Goal: Book appointment/travel/reservation

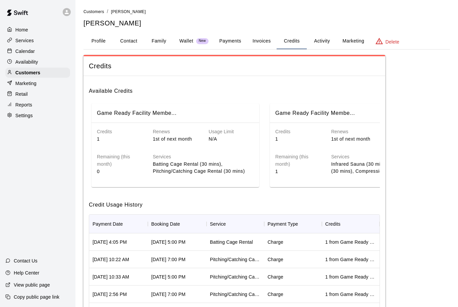
scroll to position [32, 0]
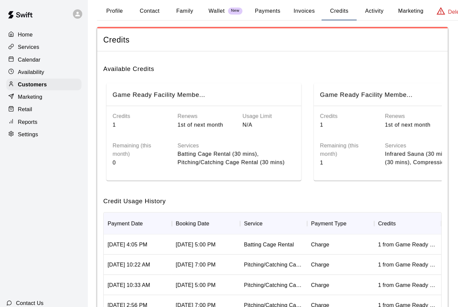
click at [19, 55] on div "Calendar" at bounding box center [37, 51] width 65 height 10
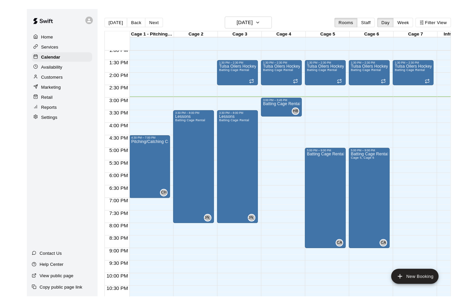
scroll to position [7, 0]
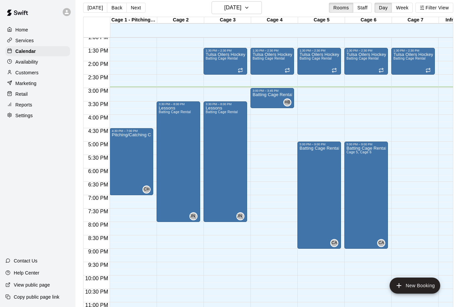
click at [418, 286] on button "New Booking" at bounding box center [414, 286] width 51 height 16
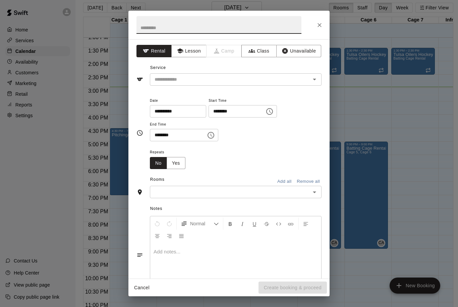
click at [197, 21] on input "text" at bounding box center [218, 25] width 165 height 18
type input "********"
click at [265, 82] on input "text" at bounding box center [226, 79] width 148 height 8
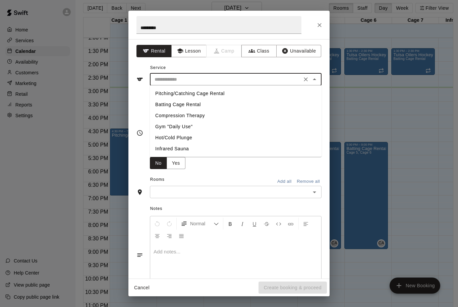
click at [232, 95] on li "Pitching/Catching Cage Rental" at bounding box center [236, 93] width 172 height 11
type input "**********"
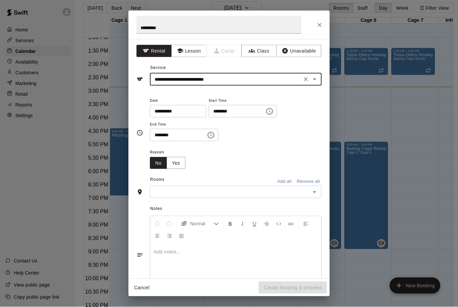
click at [265, 111] on icon "Choose time, selected time is 2:00 PM" at bounding box center [269, 112] width 8 height 8
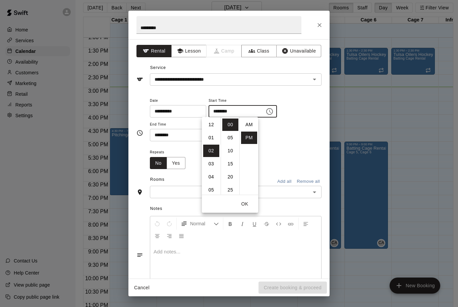
scroll to position [12, 0]
click at [212, 165] on li "05" at bounding box center [211, 164] width 16 height 12
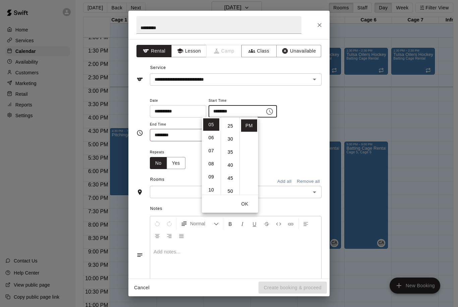
click at [235, 139] on li "30" at bounding box center [230, 139] width 16 height 12
type input "********"
click at [247, 206] on button "OK" at bounding box center [244, 204] width 21 height 12
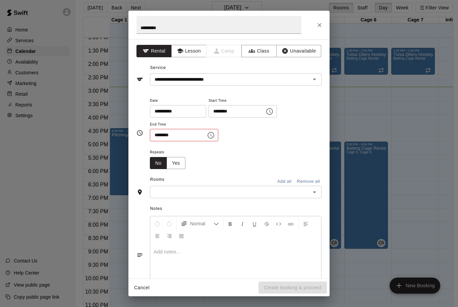
click at [209, 133] on button "Choose time, selected time is 2:30 PM" at bounding box center [210, 135] width 13 height 13
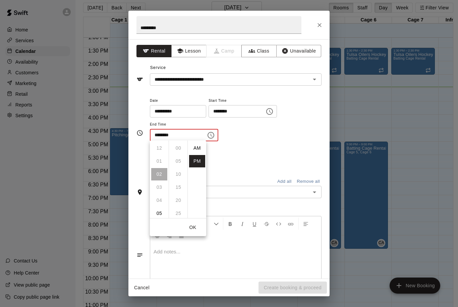
scroll to position [12, 0]
click at [163, 205] on li "07" at bounding box center [159, 204] width 16 height 12
type input "********"
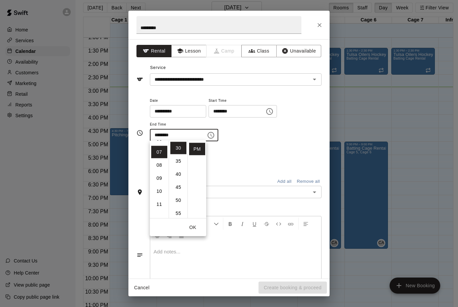
scroll to position [92, 0]
click at [195, 225] on button "OK" at bounding box center [192, 228] width 21 height 12
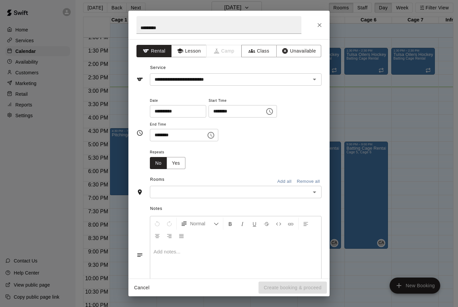
click at [315, 188] on icon "Open" at bounding box center [314, 192] width 8 height 8
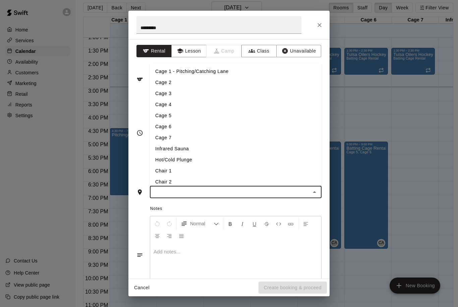
scroll to position [6, 1]
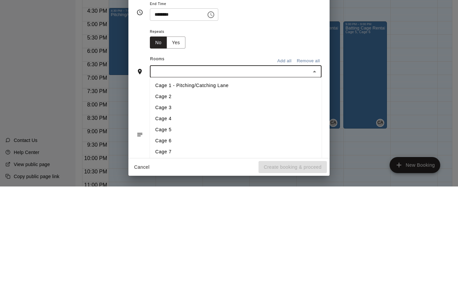
click at [185, 234] on li "Cage 4" at bounding box center [236, 239] width 172 height 11
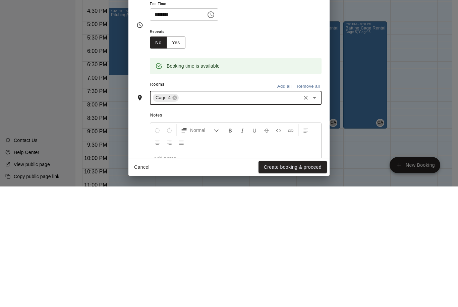
scroll to position [32, 1]
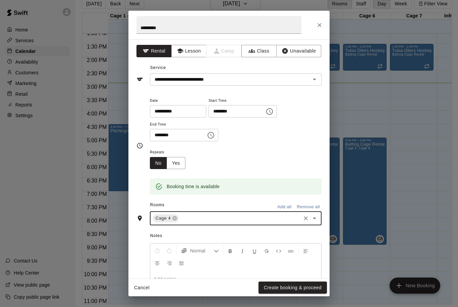
click at [297, 292] on button "Create booking & proceed" at bounding box center [292, 288] width 68 height 12
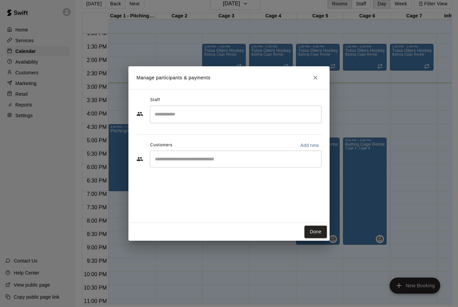
click at [258, 114] on input "Search staff" at bounding box center [236, 115] width 166 height 12
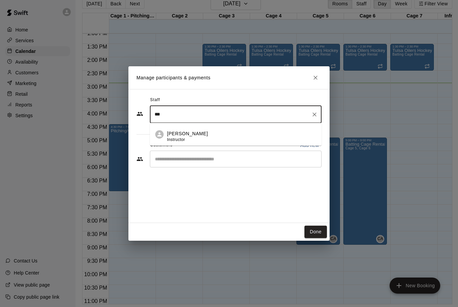
click at [199, 133] on div "[PERSON_NAME] Instructor" at bounding box center [241, 136] width 149 height 13
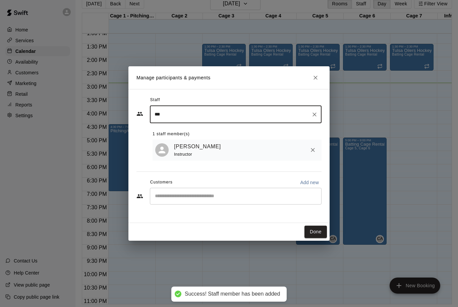
type input "***"
click at [243, 151] on div "[PERSON_NAME] Instructor" at bounding box center [246, 150] width 145 height 16
click at [316, 227] on button "Done" at bounding box center [315, 232] width 22 height 12
